Goal: Information Seeking & Learning: Learn about a topic

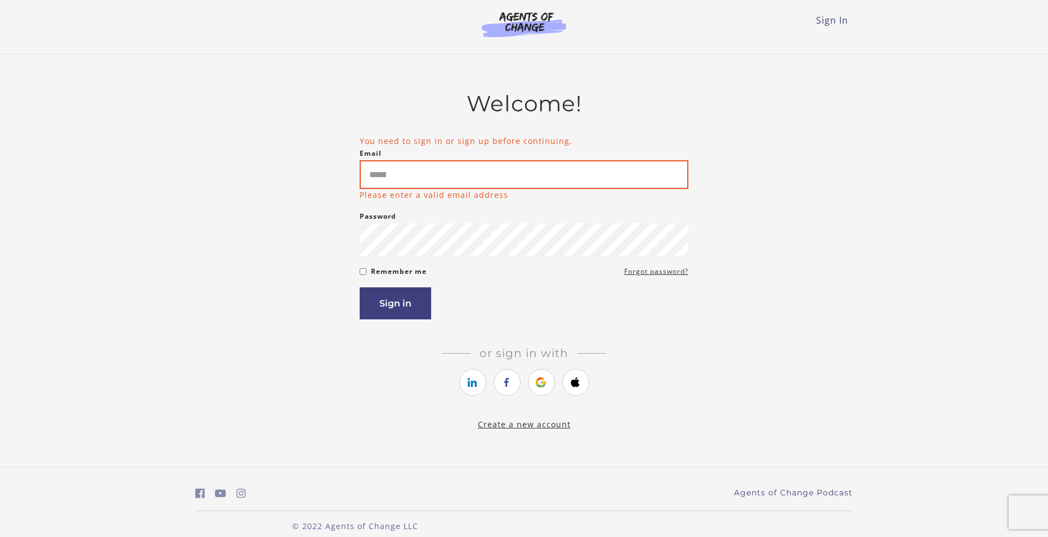
type input "**********"
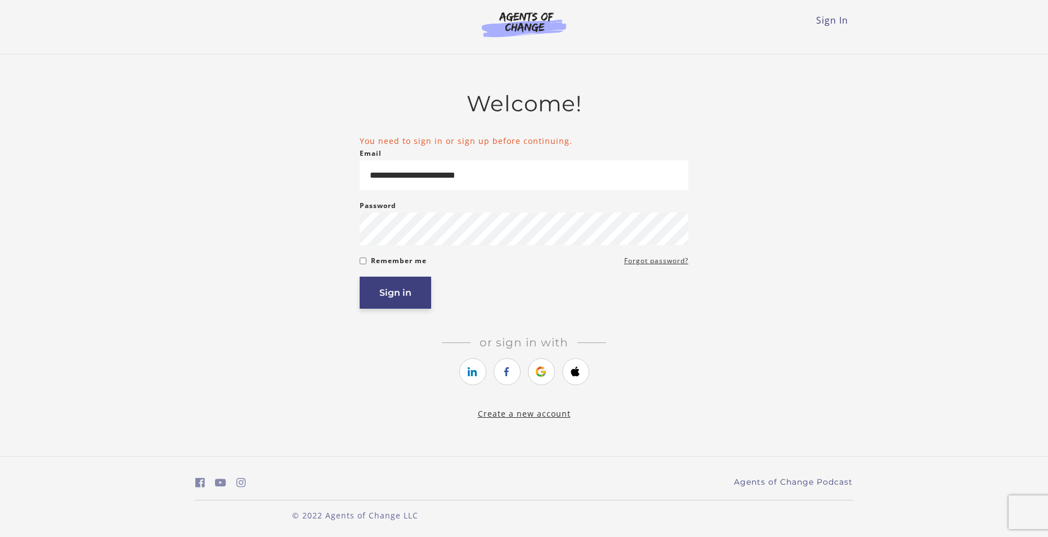
click at [389, 305] on button "Sign in" at bounding box center [395, 293] width 71 height 32
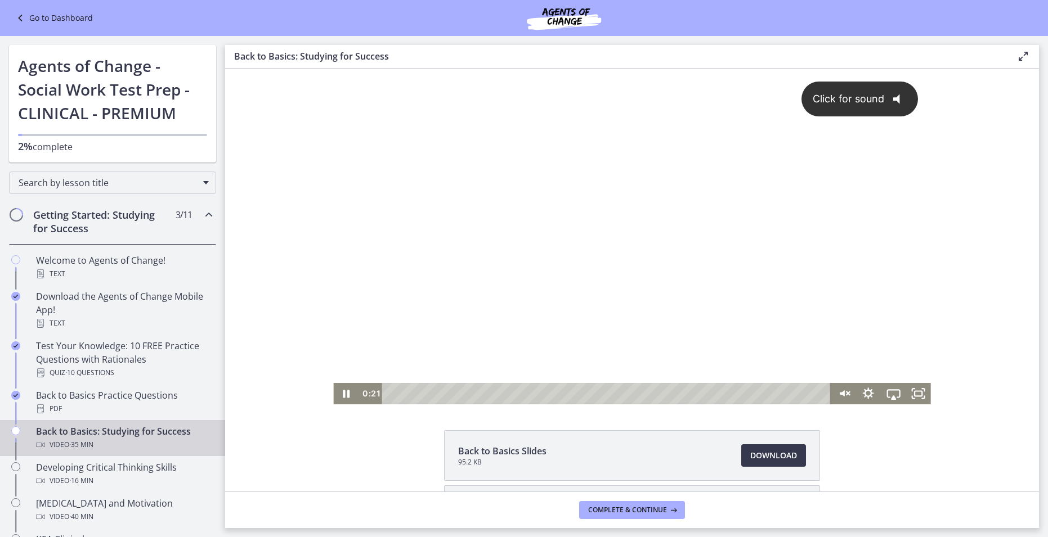
scroll to position [2, 0]
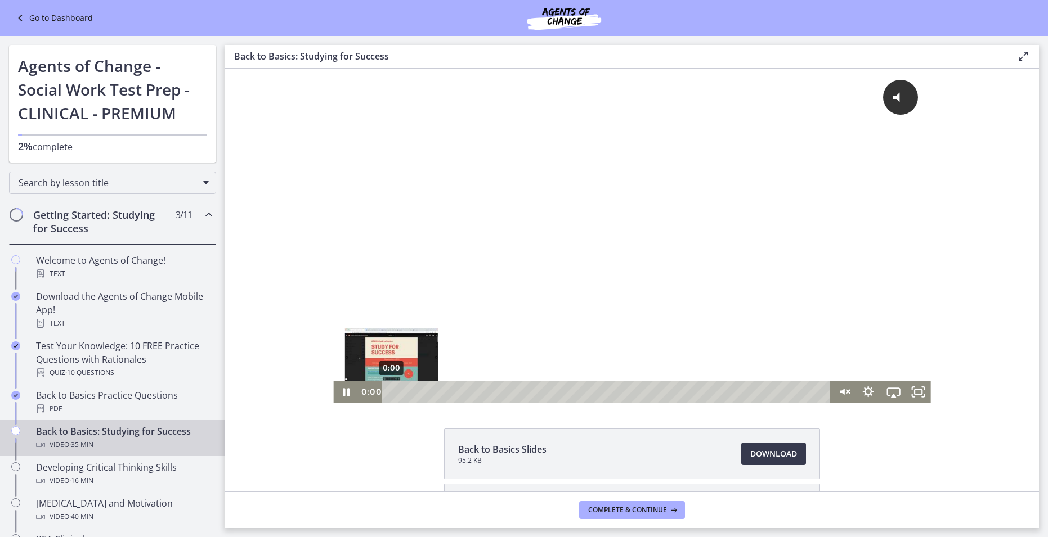
click at [391, 391] on div "0:00" at bounding box center [607, 392] width 433 height 21
click at [347, 392] on icon "Pause" at bounding box center [346, 392] width 30 height 26
click at [350, 394] on icon "Play Video" at bounding box center [347, 392] width 30 height 26
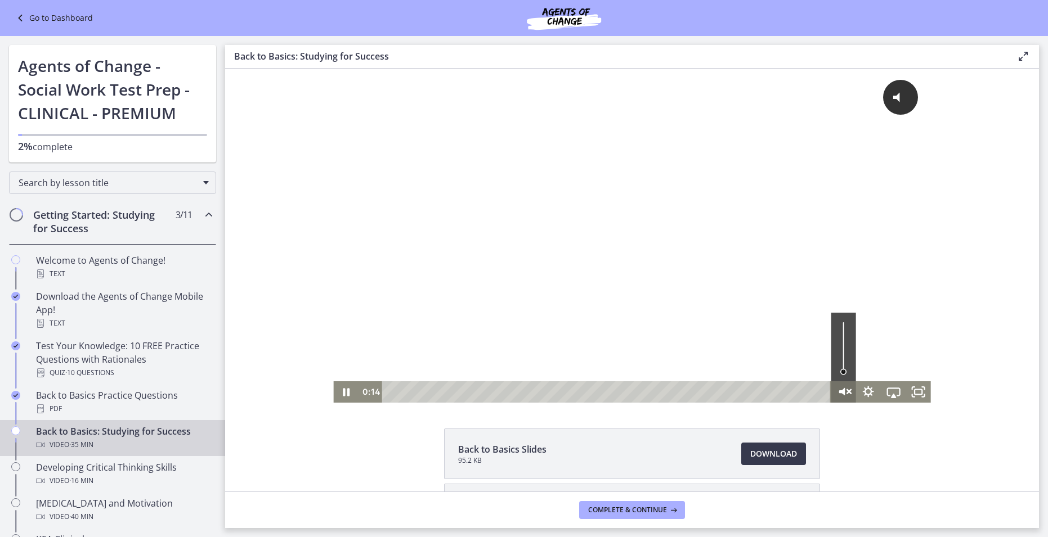
click at [845, 394] on icon "Unmute" at bounding box center [843, 392] width 30 height 26
click at [349, 391] on icon "Pause" at bounding box center [346, 392] width 7 height 8
click at [346, 393] on icon "Play Video" at bounding box center [347, 392] width 8 height 11
click at [345, 390] on icon "Pause" at bounding box center [346, 393] width 8 height 10
